Goal: Check status: Check status

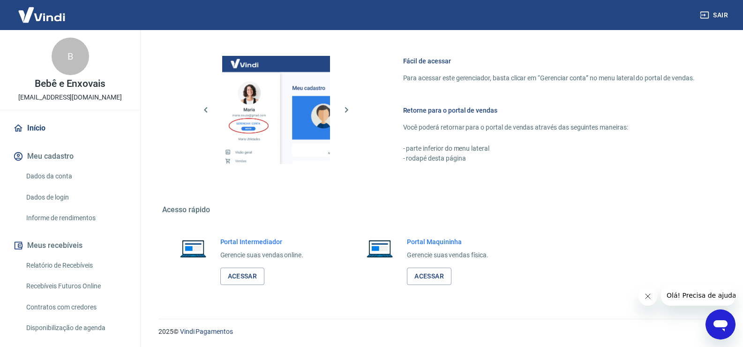
scroll to position [385, 0]
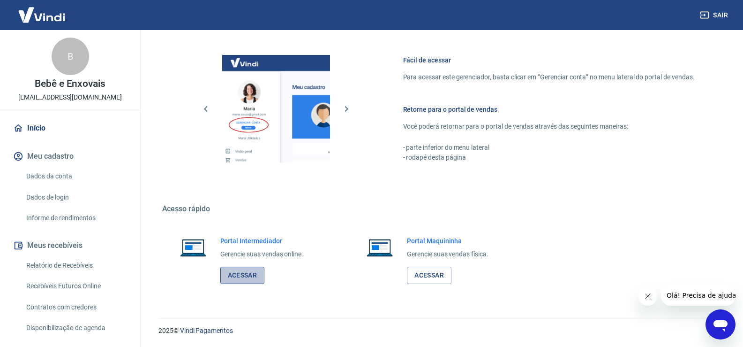
click at [248, 275] on link "Acessar" at bounding box center [242, 274] width 45 height 17
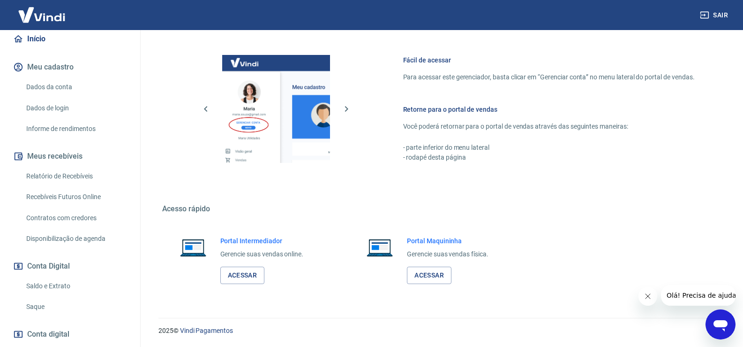
scroll to position [94, 0]
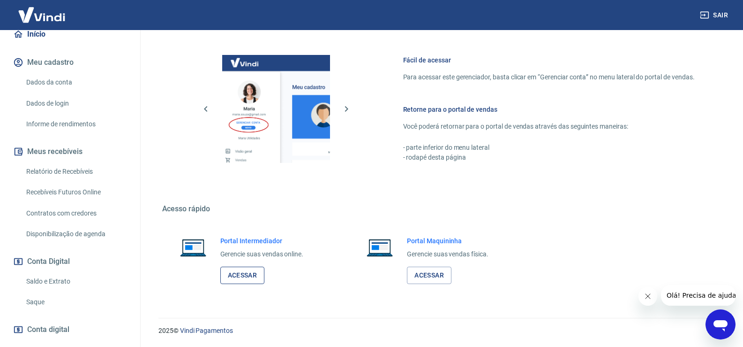
click at [246, 267] on link "Acessar" at bounding box center [242, 274] width 45 height 17
click at [50, 284] on link "Saldo e Extrato" at bounding box center [76, 281] width 106 height 19
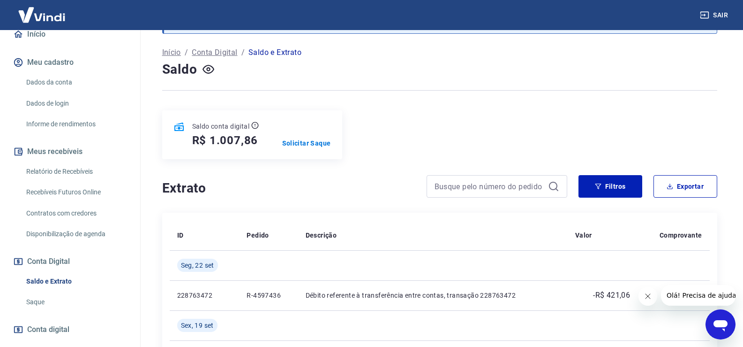
scroll to position [94, 0]
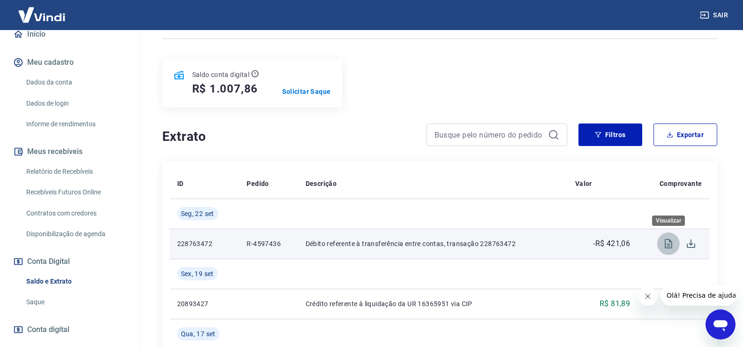
click at [671, 244] on icon "Visualizar" at bounding box center [668, 243] width 11 height 11
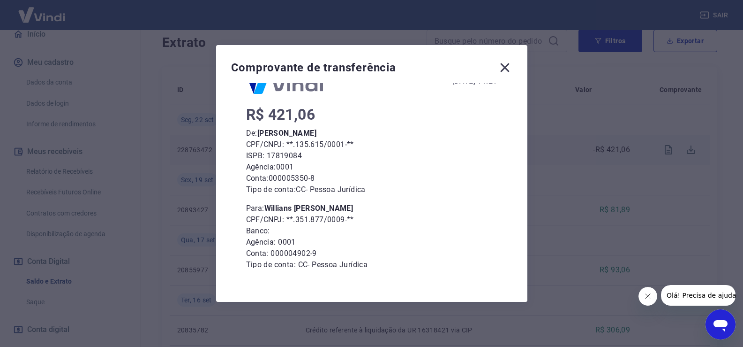
scroll to position [66, 0]
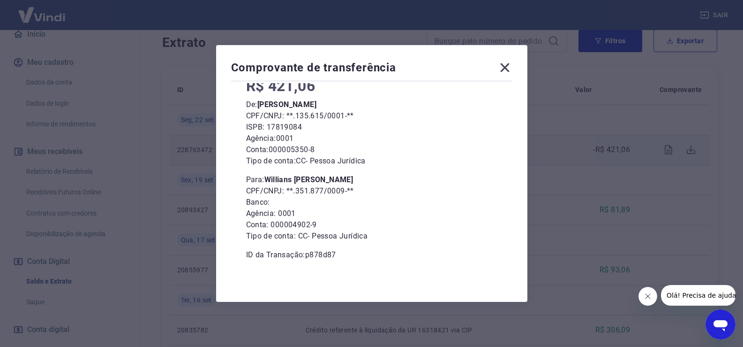
click at [512, 63] on icon at bounding box center [505, 67] width 15 height 15
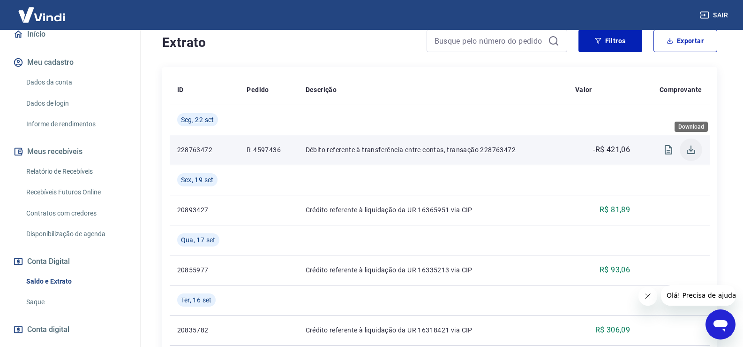
click at [695, 146] on icon "Download" at bounding box center [691, 149] width 11 height 11
drag, startPoint x: 175, startPoint y: 150, endPoint x: 220, endPoint y: 149, distance: 45.5
click at [220, 149] on td "228763472" at bounding box center [205, 150] width 70 height 30
click at [220, 149] on p "228763472" at bounding box center [204, 149] width 55 height 9
